Goal: Information Seeking & Learning: Understand process/instructions

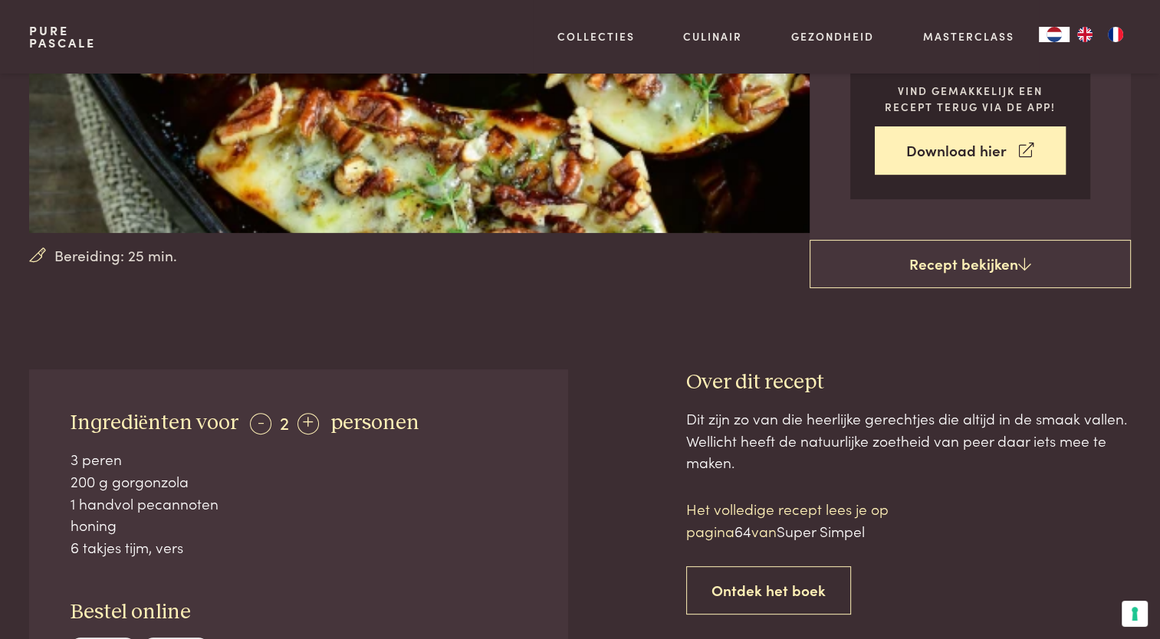
scroll to position [307, 0]
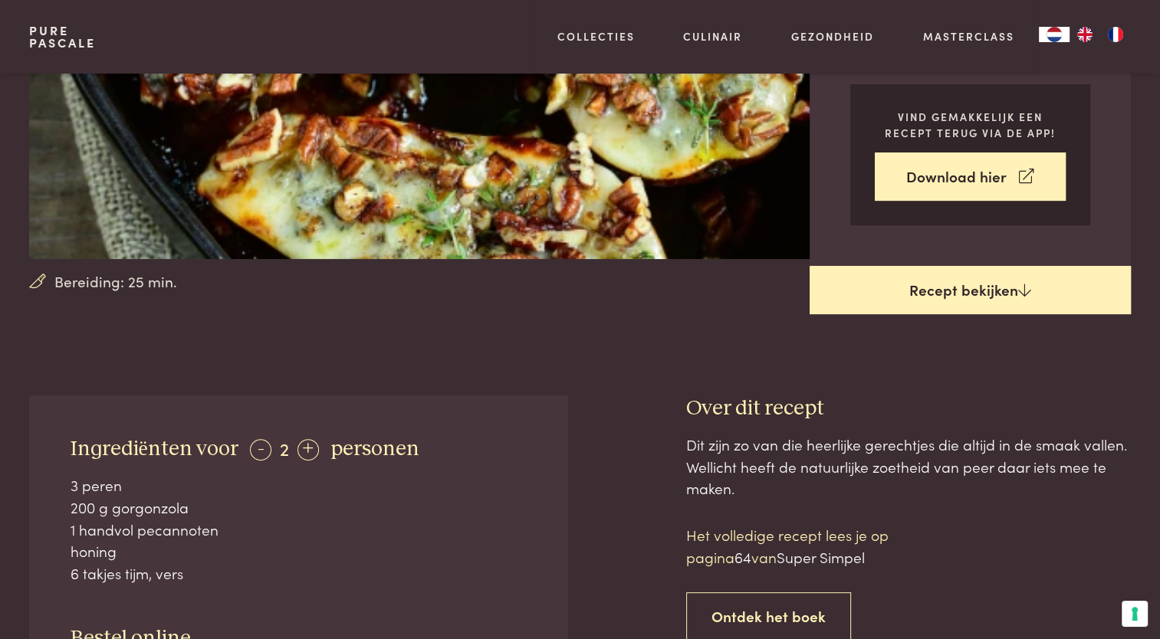
click at [959, 294] on link "Recept bekijken" at bounding box center [969, 290] width 321 height 49
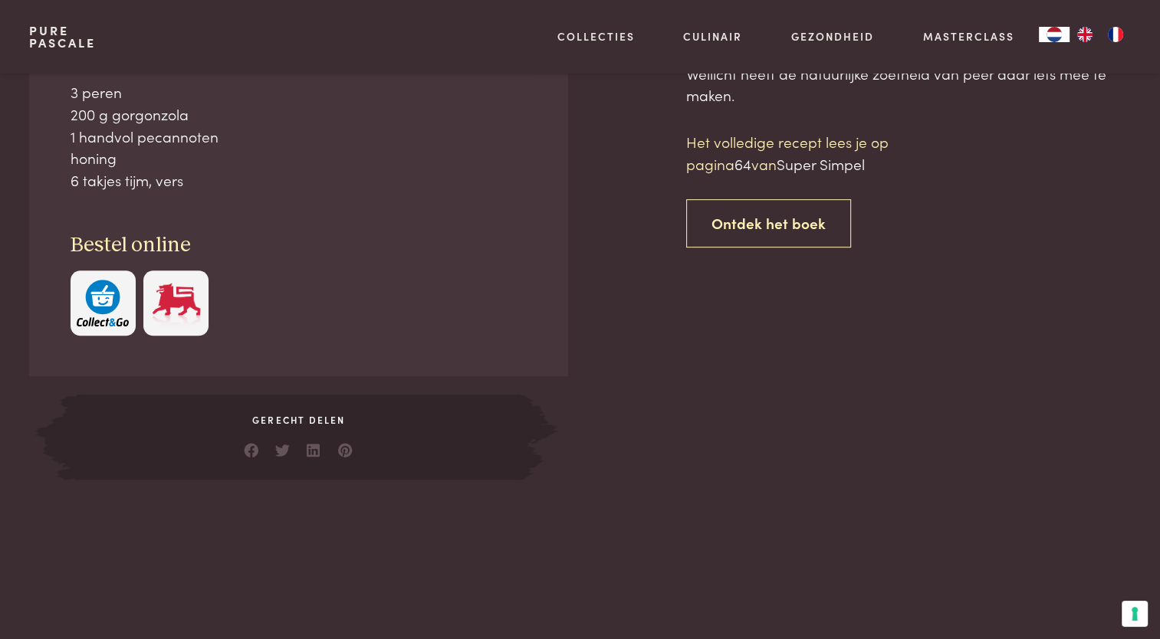
scroll to position [700, 0]
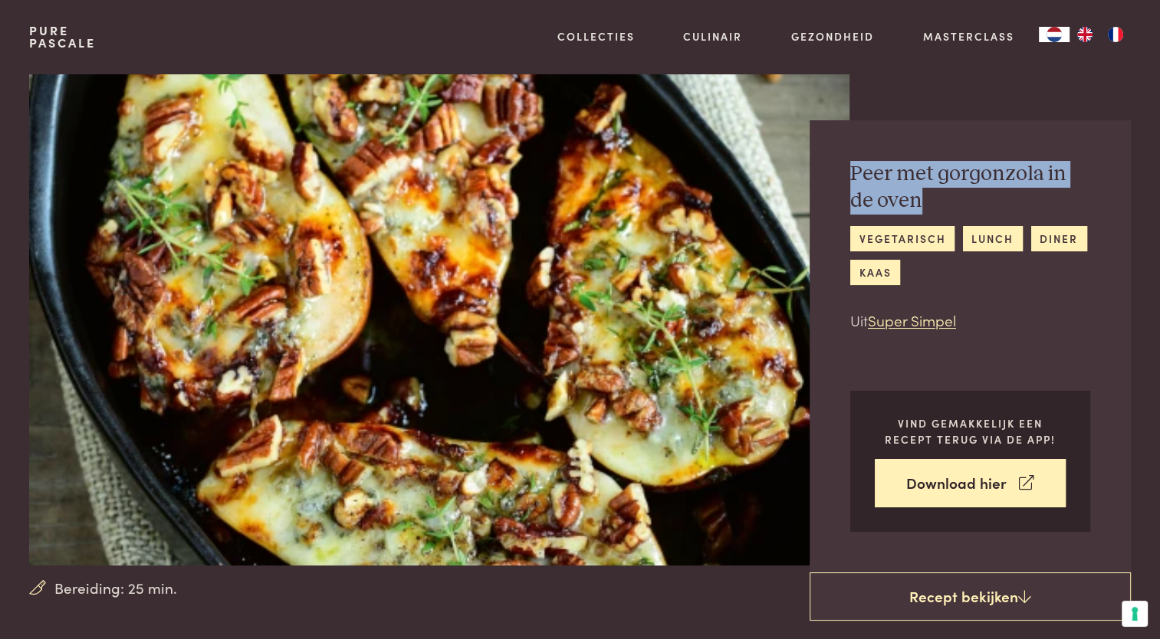
drag, startPoint x: 916, startPoint y: 201, endPoint x: 828, endPoint y: 148, distance: 102.1
click at [828, 148] on div "Peer met gorgonzola in de oven vegetarisch lunch diner kaas Uit Super Simpel Vi…" at bounding box center [969, 346] width 321 height 452
drag, startPoint x: 828, startPoint y: 148, endPoint x: 902, endPoint y: 181, distance: 80.6
copy h2 "Peer met gorgonzola in de oven"
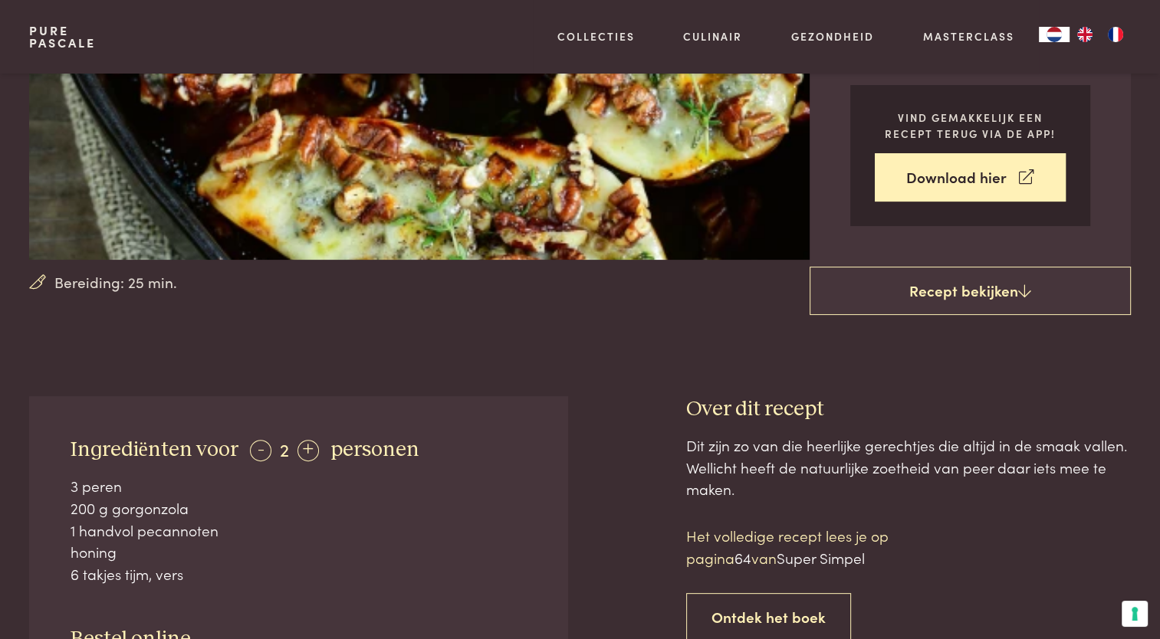
scroll to position [307, 0]
